Goal: Task Accomplishment & Management: Use online tool/utility

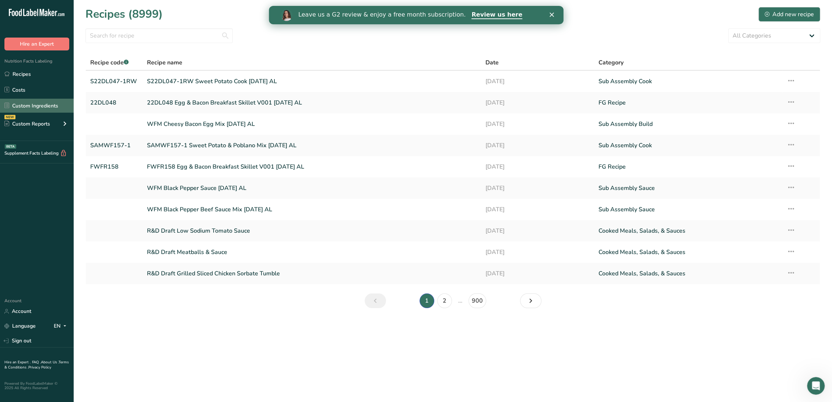
click at [33, 105] on link "Custom Ingredients" at bounding box center [37, 106] width 74 height 14
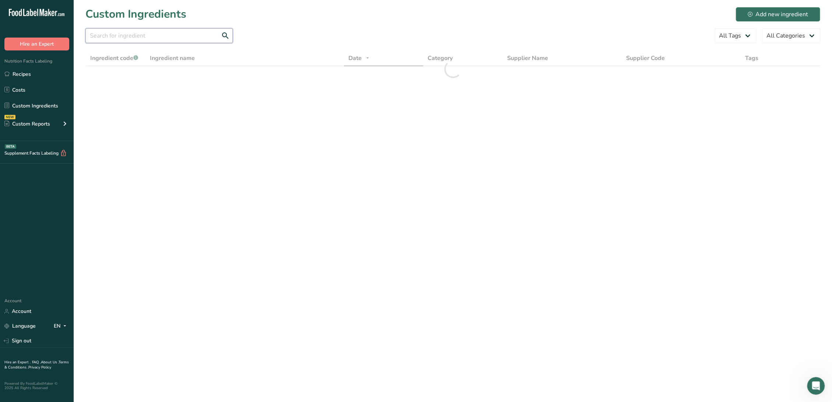
click at [154, 32] on input "text" at bounding box center [158, 35] width 147 height 15
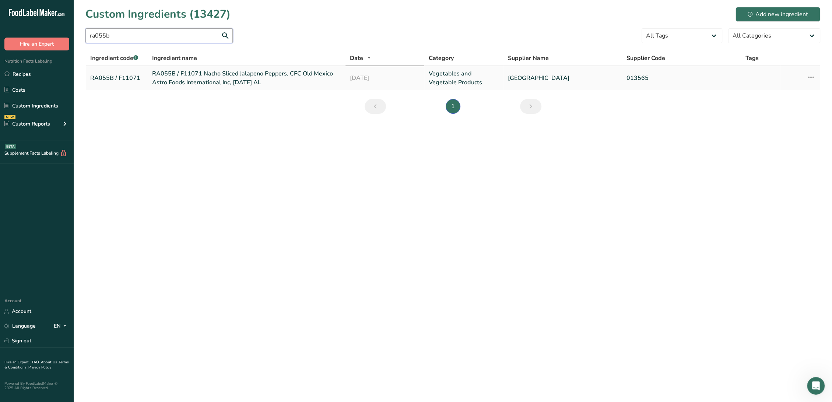
type input "ra055b"
click at [190, 74] on link "RA055B / F11071 Nacho Sliced Jalapeno Peppers, CFC Old Mexico Astro Foods Inter…" at bounding box center [246, 78] width 189 height 18
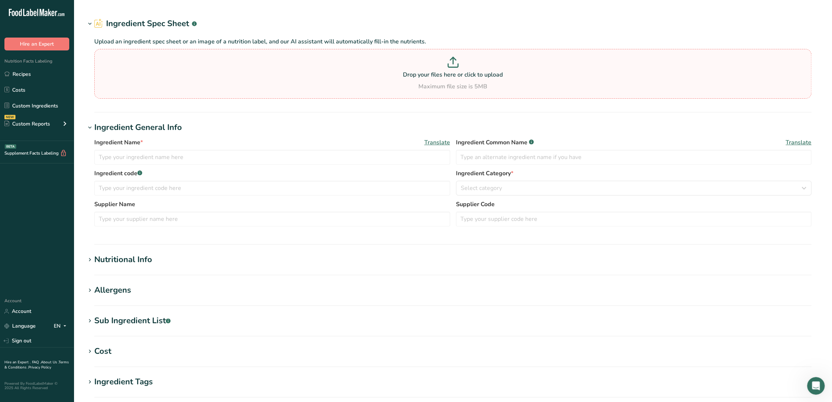
type input "RA055B / F11071 Nacho Sliced Jalapeno Peppers, CFC Old Mexico Astro Foods Inter…"
type input "Sliced Jalapeno Peppers"
type input "RA055B / F11071"
type input "[GEOGRAPHIC_DATA]"
type input "013565"
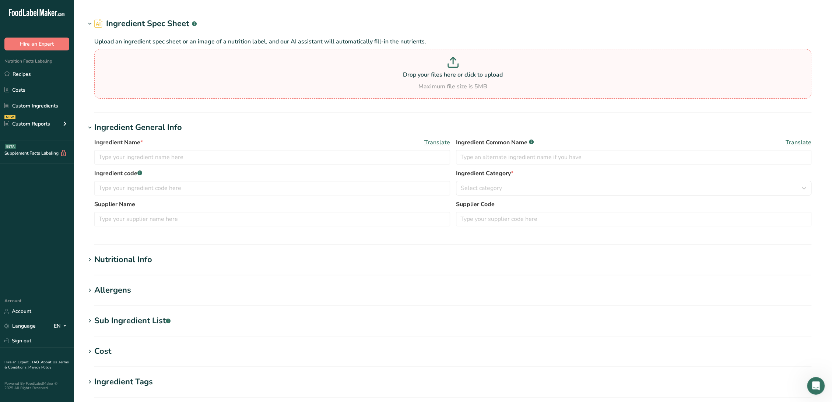
type textarea "Jalapeno Peppers, Water, [MEDICAL_DATA], Salt, [MEDICAL_DATA], [MEDICAL_DATA], …"
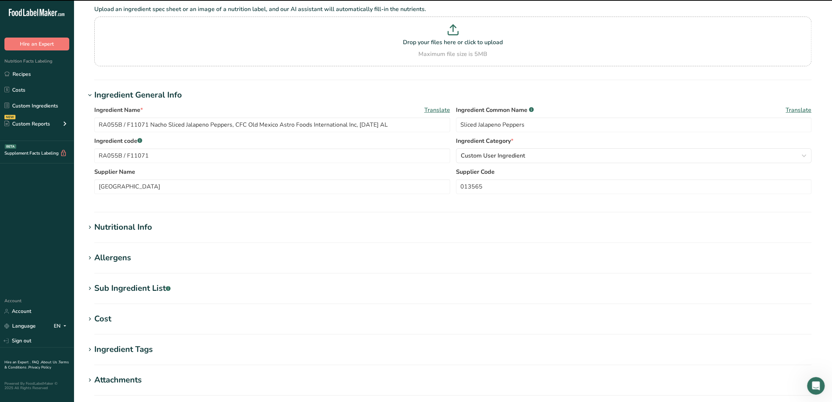
scroll to position [82, 0]
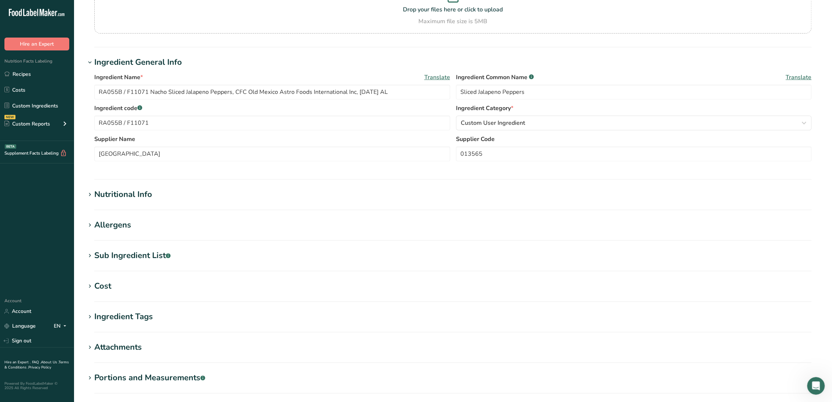
click at [149, 259] on div "Sub Ingredient List .a-a{fill:#347362;}.b-a{fill:#fff;}" at bounding box center [132, 256] width 76 height 12
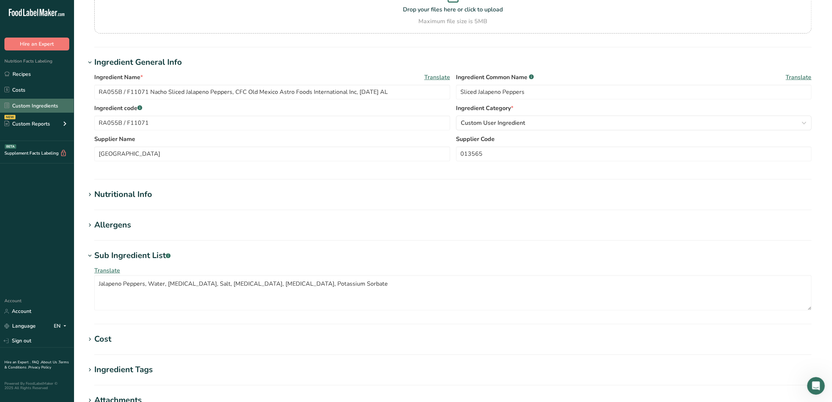
click at [23, 103] on link "Custom Ingredients" at bounding box center [37, 106] width 74 height 14
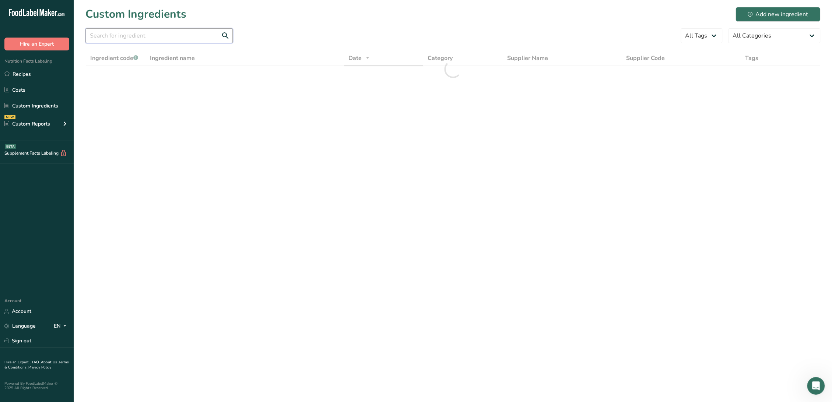
click at [150, 36] on input "text" at bounding box center [158, 35] width 147 height 15
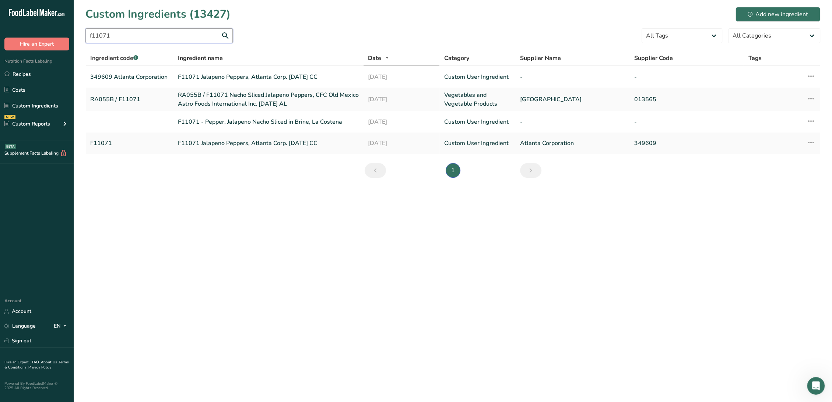
type input "f11071"
click at [271, 76] on link "F11071 Jalapeno Peppers, Atlanta Corp. [DATE] CC" at bounding box center [268, 77] width 181 height 9
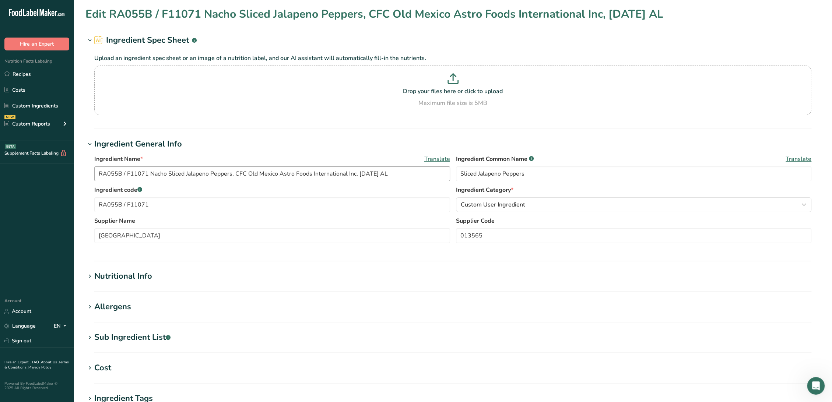
type input "F11071 Jalapeno Peppers, Atlanta Corp. [DATE] CC"
type input "Charlotte"
type input "349609 Atlanta Corporation"
type textarea "(Jalapeno Peppers, Water, Vinegar, Salt, [MEDICAL_DATA])"
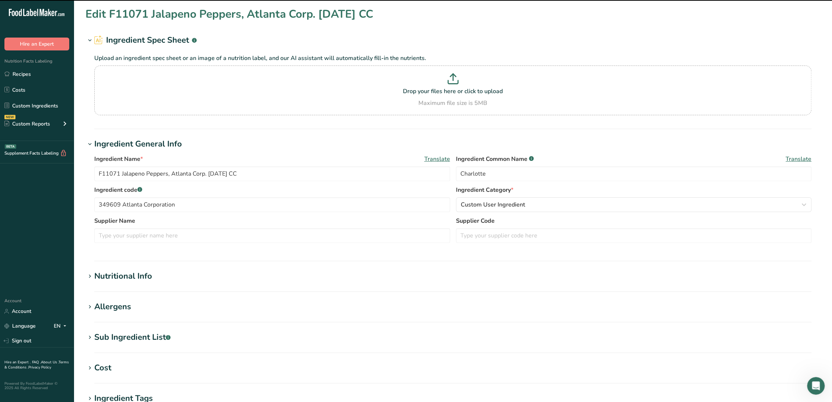
click at [133, 333] on div "Sub Ingredient List .a-a{fill:#347362;}.b-a{fill:#fff;}" at bounding box center [132, 338] width 76 height 12
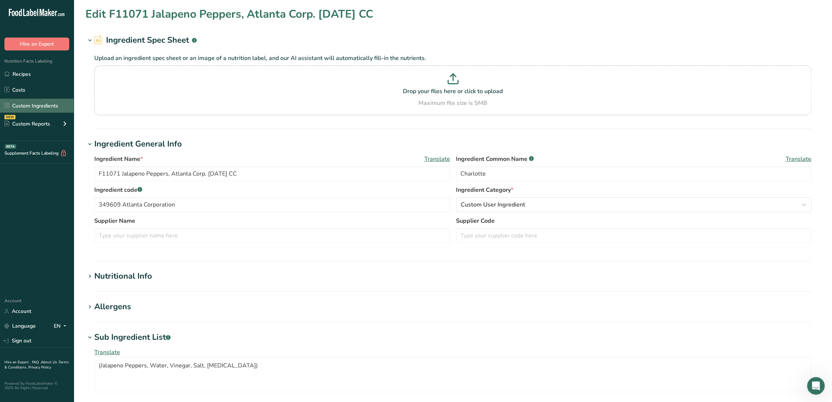
drag, startPoint x: 32, startPoint y: 105, endPoint x: 36, endPoint y: 102, distance: 5.0
click at [32, 105] on link "Custom Ingredients" at bounding box center [37, 106] width 74 height 14
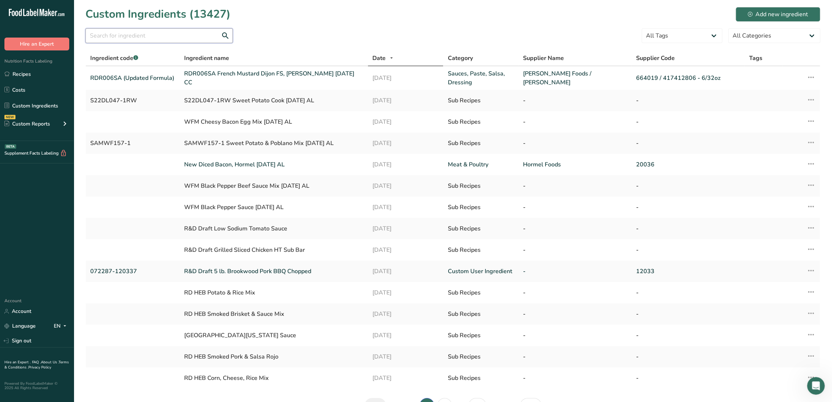
click at [123, 43] on input "text" at bounding box center [158, 35] width 147 height 15
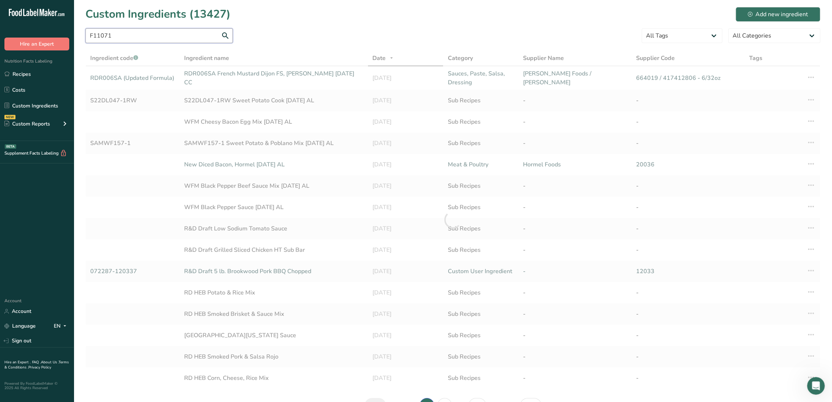
type input "F11071"
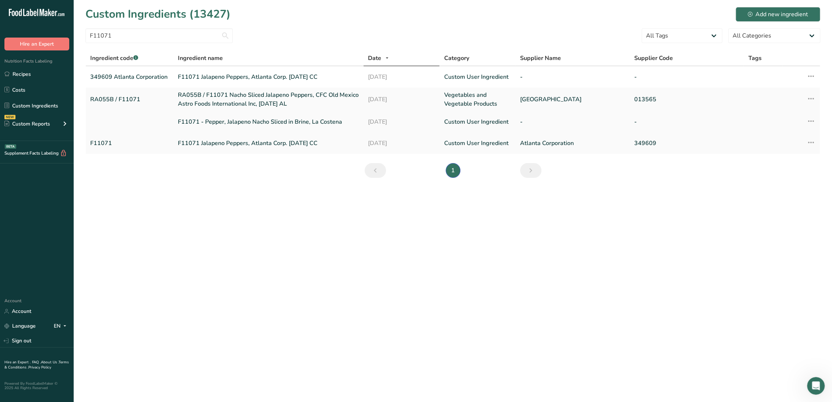
click at [191, 123] on link "F11071 - Pepper, Jalapeno Nacho Sliced in Brine, La Costena" at bounding box center [268, 122] width 181 height 9
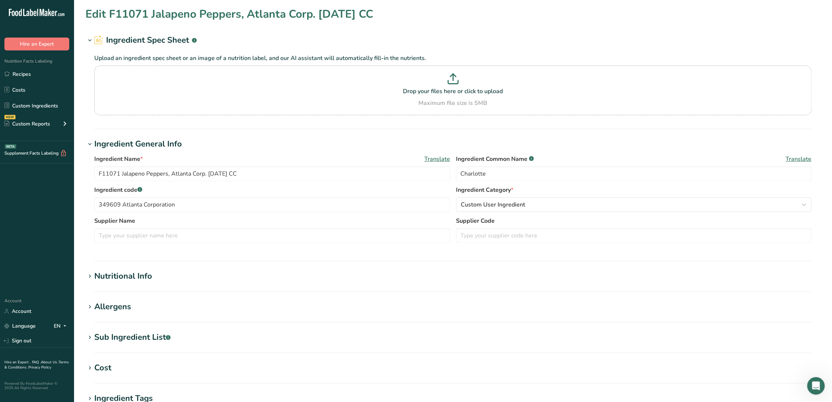
type input "F11071 - Pepper, Jalapeno Nacho Sliced in Brine, La Costena"
type textarea "(jalapeno peppers, water, vinegar, [MEDICAL_DATA], salt)"
click at [146, 333] on div "Sub Ingredient List .a-a{fill:#347362;}.b-a{fill:#fff;}" at bounding box center [132, 338] width 76 height 12
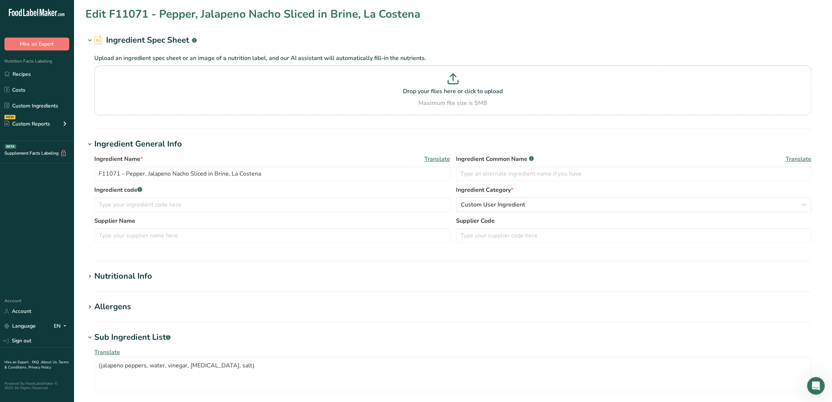
drag, startPoint x: 28, startPoint y: 107, endPoint x: 39, endPoint y: 97, distance: 14.9
click at [28, 107] on link "Custom Ingredients" at bounding box center [37, 106] width 74 height 14
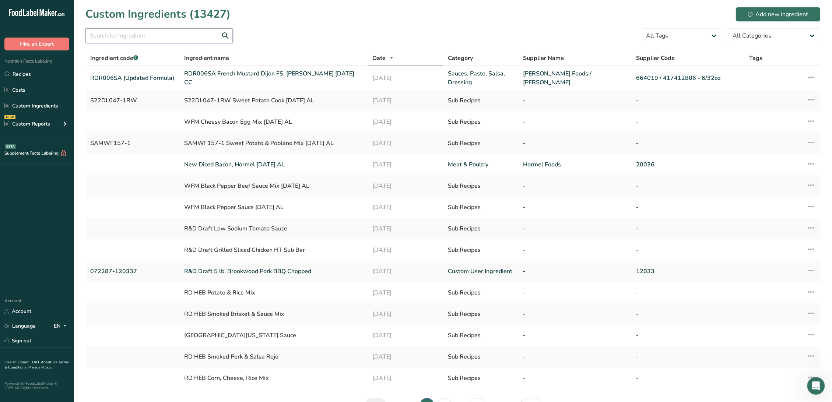
click at [136, 34] on input "text" at bounding box center [158, 35] width 147 height 15
type input "F11071"
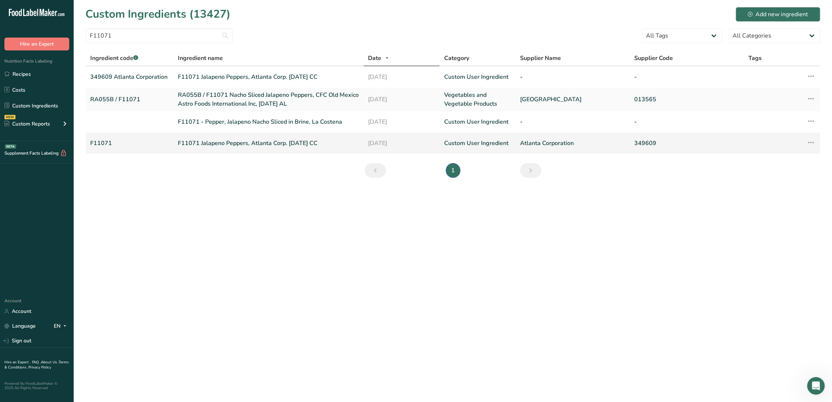
click at [215, 140] on link "F11071 Jalapeno Peppers, Atlanta Corp. [DATE] CC" at bounding box center [268, 143] width 181 height 9
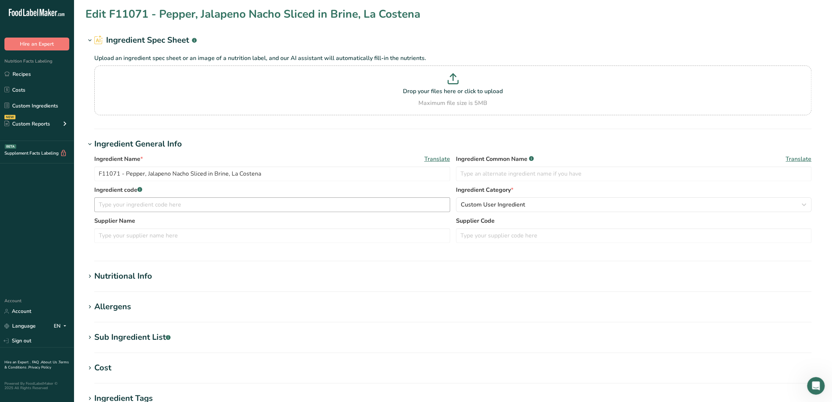
type input "F11071 Jalapeno Peppers, Atlanta Corp. [DATE] CC"
type input "Jalapeno Peppers"
type input "F11071"
type input "Atlanta Corporation"
type input "349609"
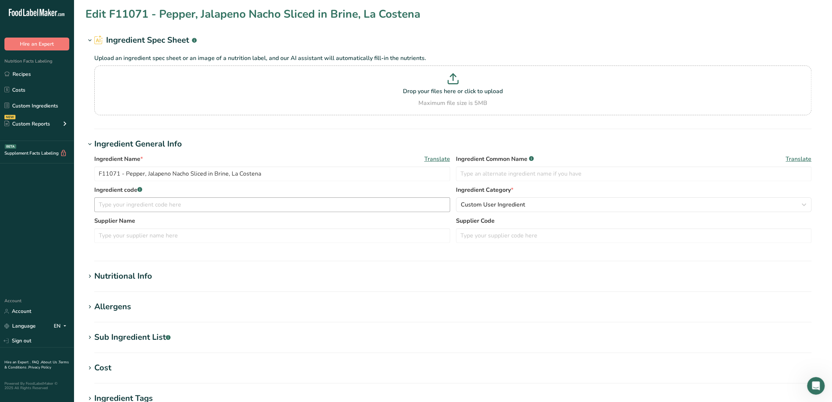
type textarea "Jalapeno Peppers, Water, Vinegar, Salt, [MEDICAL_DATA]"
click at [154, 332] on div "Sub Ingredient List .a-a{fill:#347362;}.b-a{fill:#fff;}" at bounding box center [132, 338] width 76 height 12
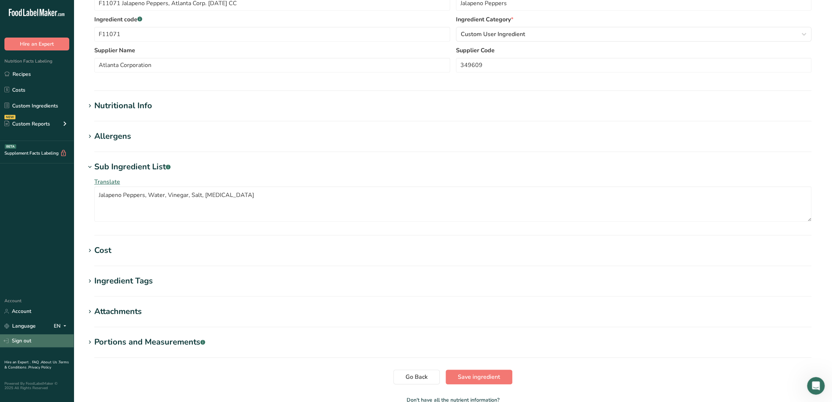
scroll to position [204, 0]
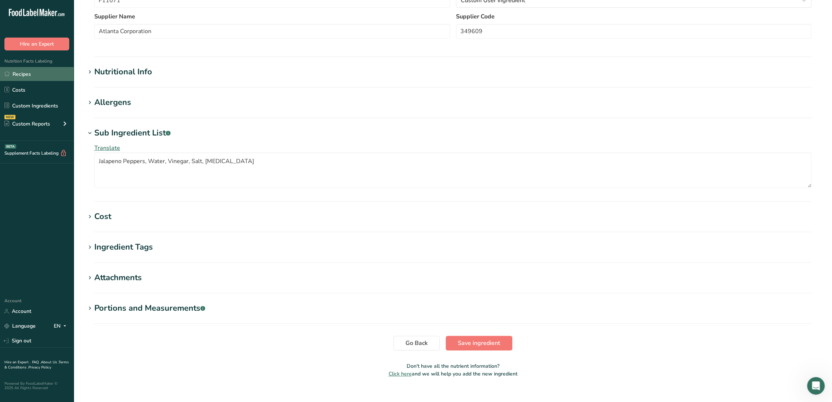
click at [25, 71] on link "Recipes" at bounding box center [37, 74] width 74 height 14
